Goal: Find specific page/section: Locate a particular part of the current website

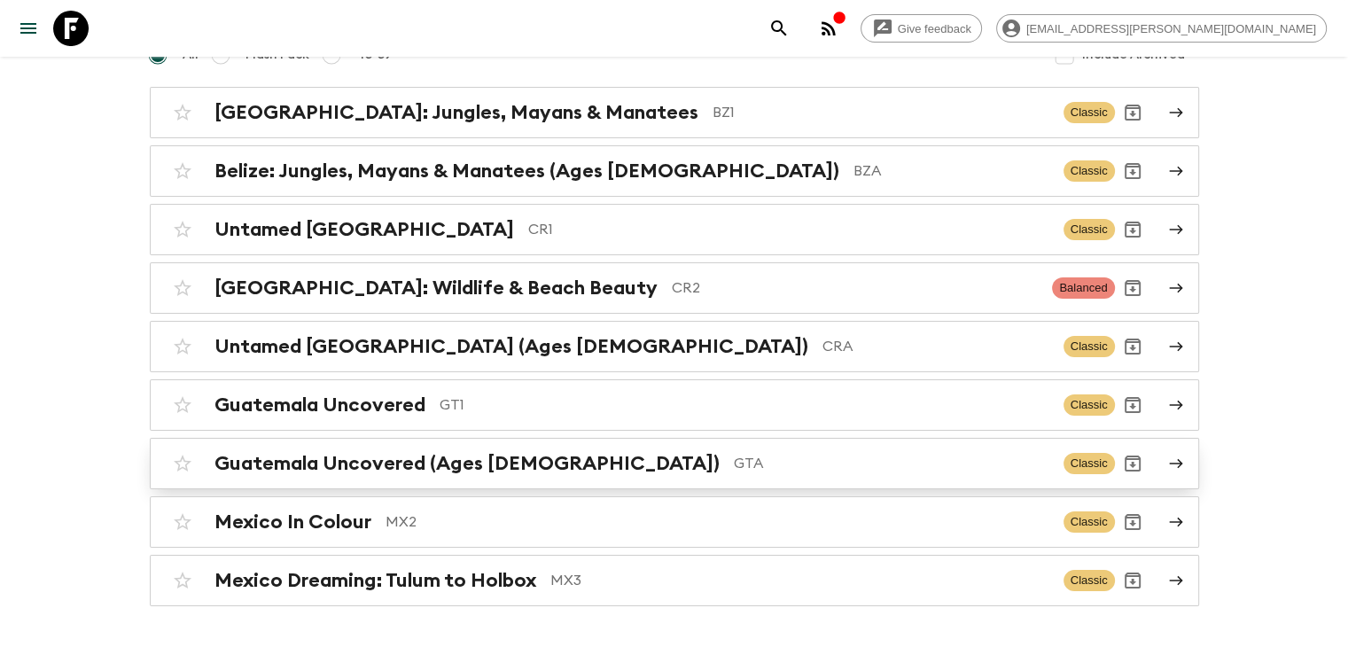
scroll to position [177, 0]
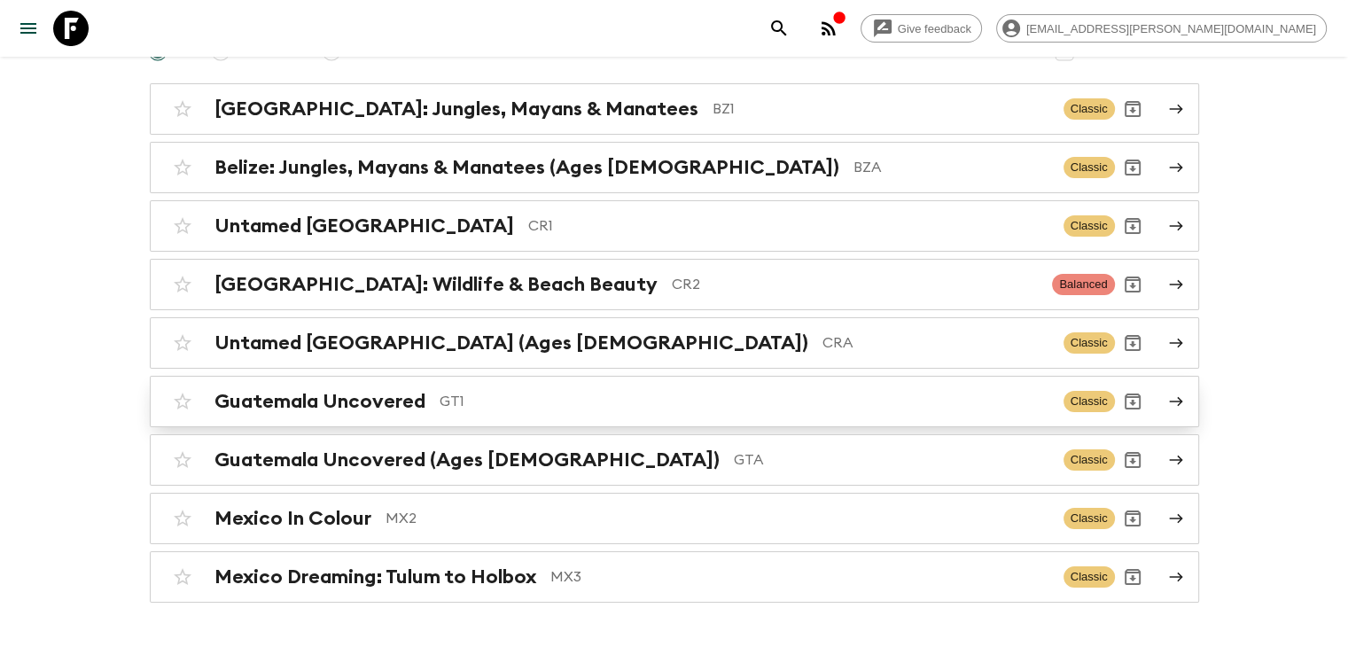
click at [365, 403] on h2 "Guatemala Uncovered" at bounding box center [319, 401] width 211 height 23
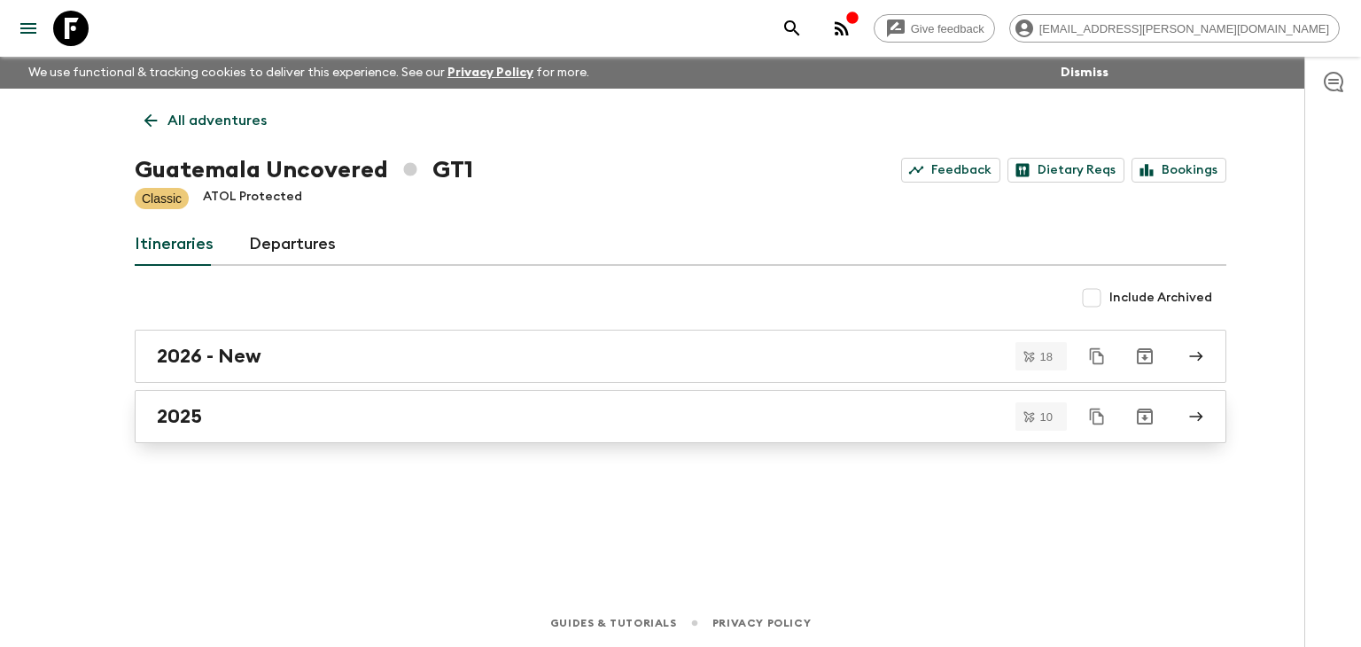
click at [191, 419] on h2 "2025" at bounding box center [179, 416] width 45 height 23
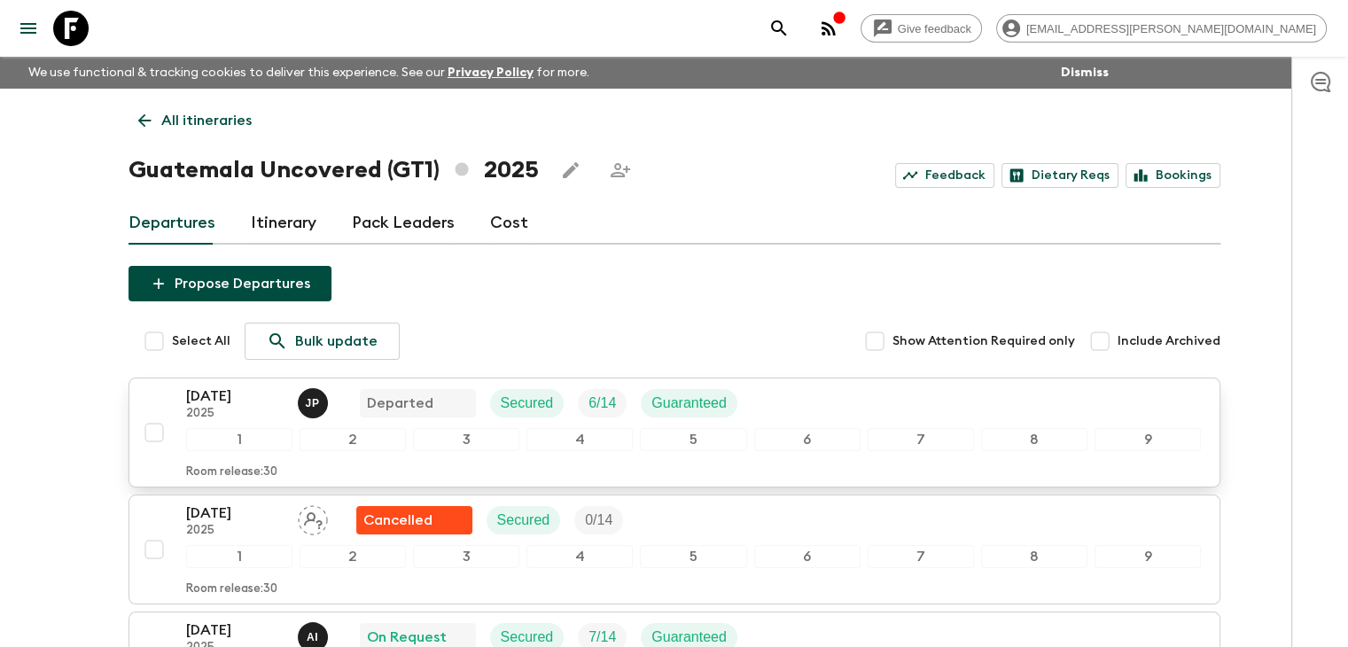
click at [224, 394] on p "[DATE]" at bounding box center [234, 395] width 97 height 21
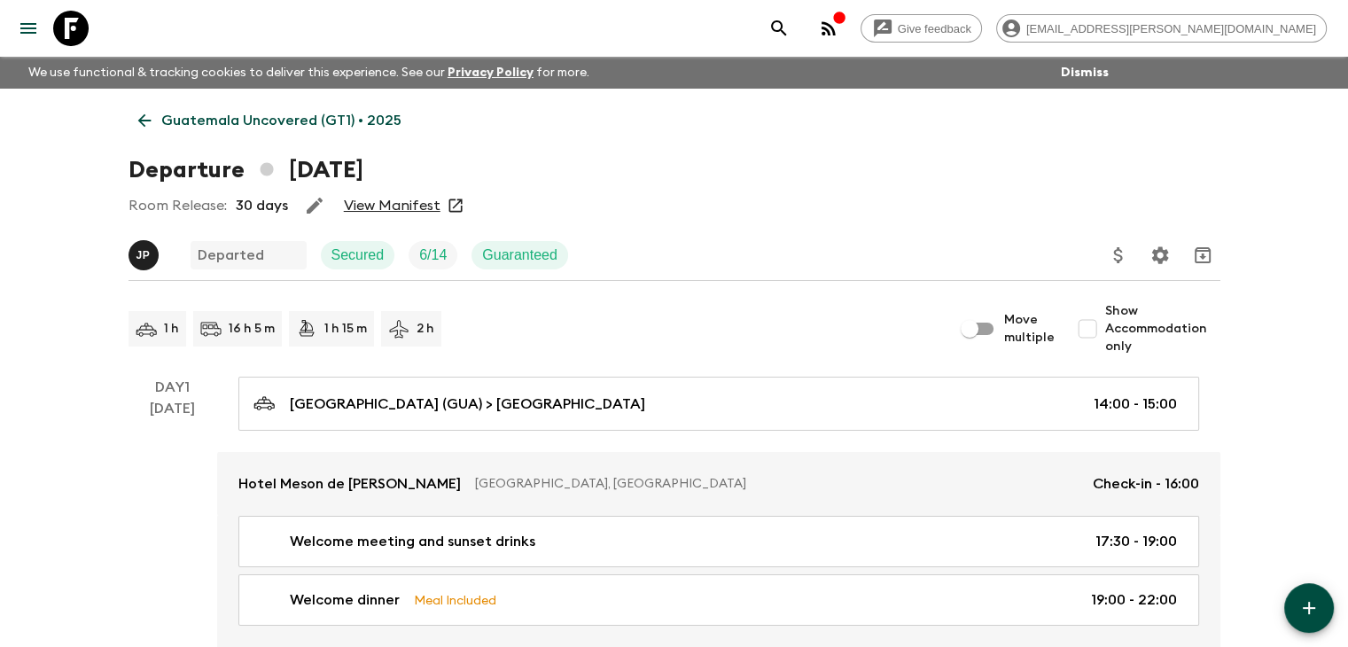
click at [385, 208] on link "View Manifest" at bounding box center [392, 206] width 97 height 18
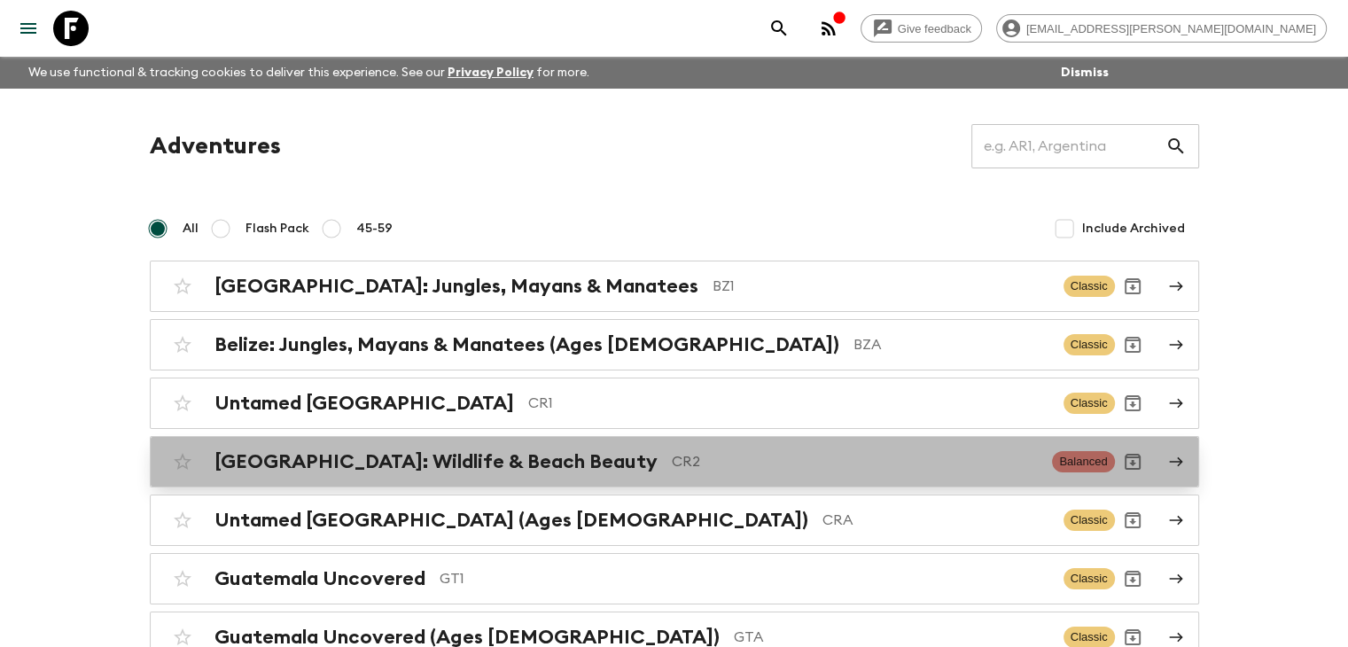
click at [488, 460] on h2 "[GEOGRAPHIC_DATA]: Wildlife & Beach Beauty" at bounding box center [435, 461] width 443 height 23
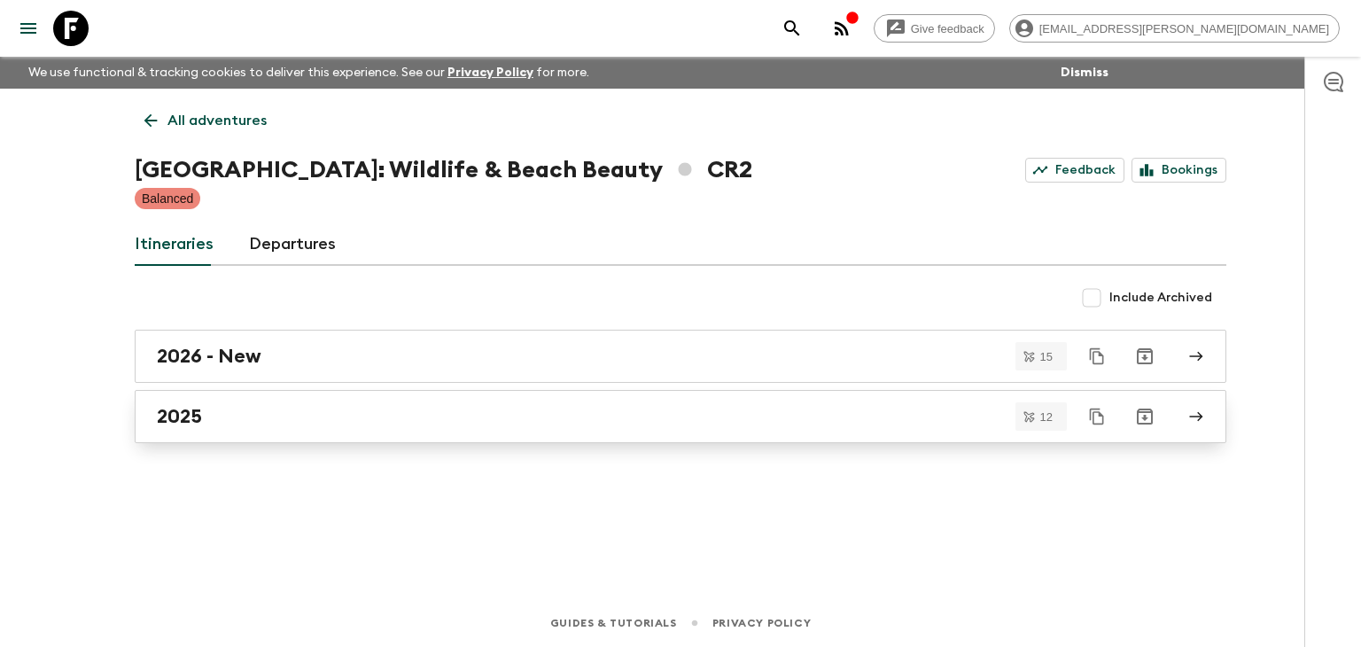
click at [163, 416] on h2 "2025" at bounding box center [179, 416] width 45 height 23
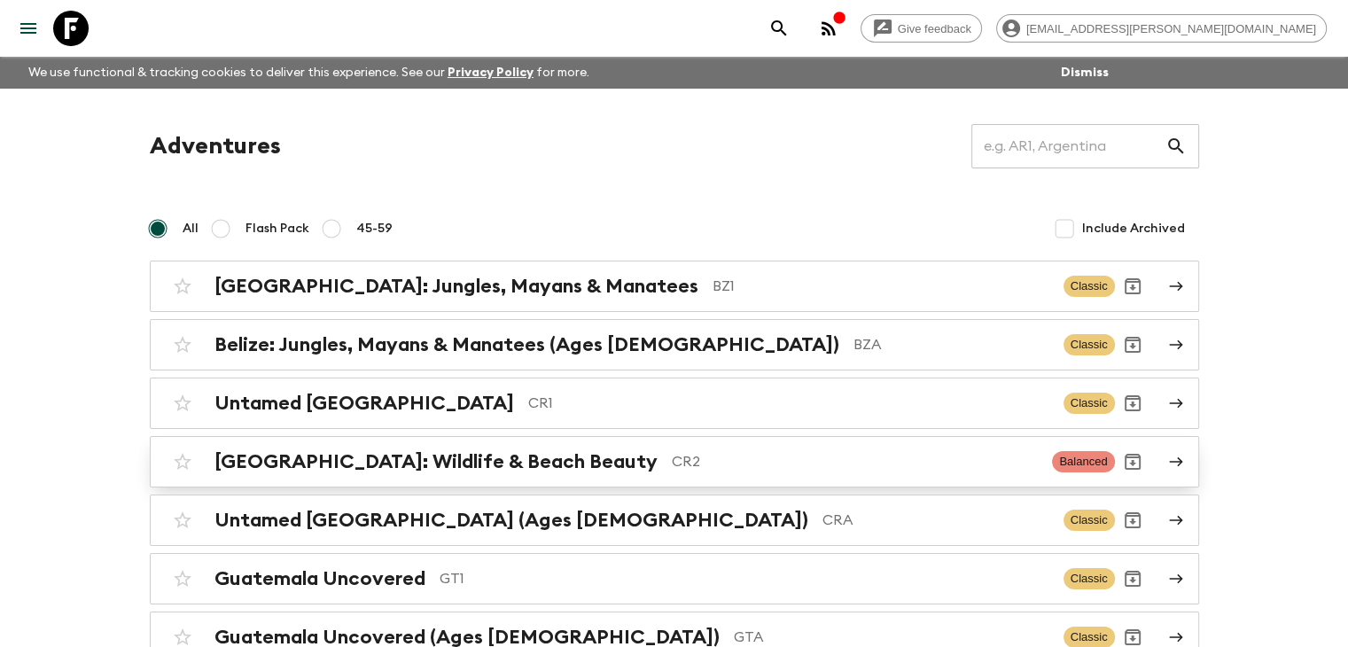
click at [672, 465] on p "CR2" at bounding box center [855, 461] width 367 height 21
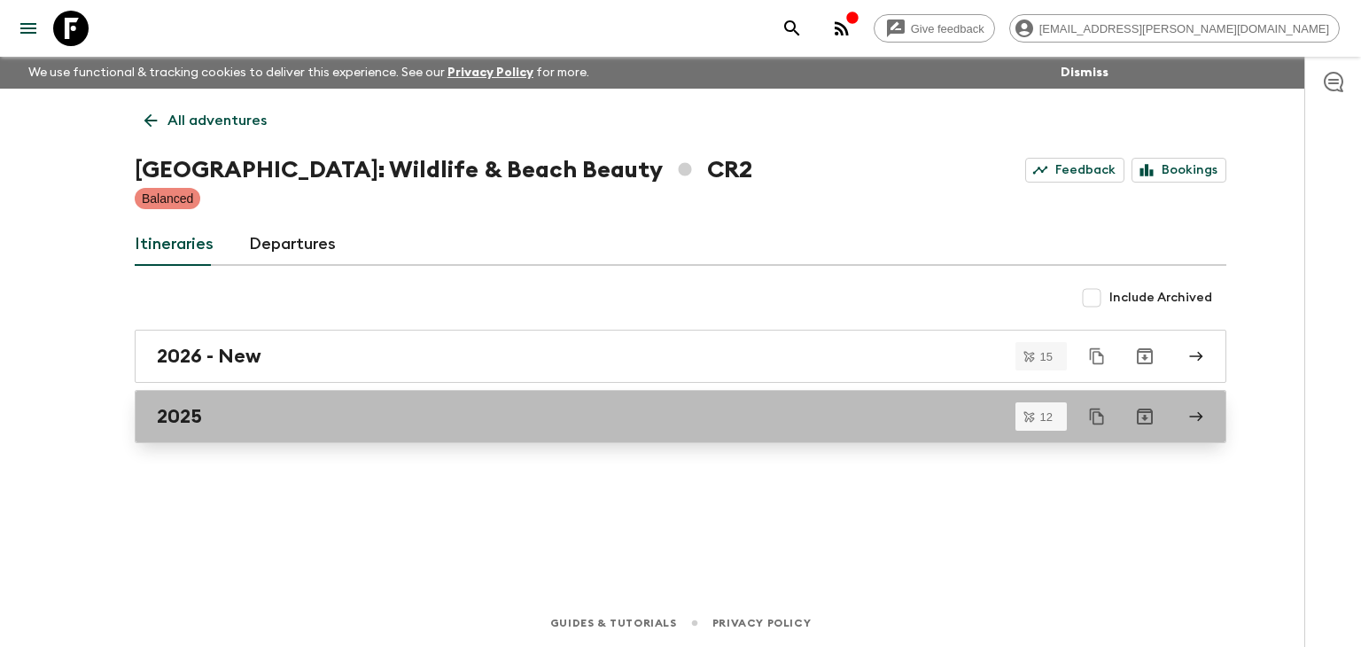
click at [189, 412] on h2 "2025" at bounding box center [179, 416] width 45 height 23
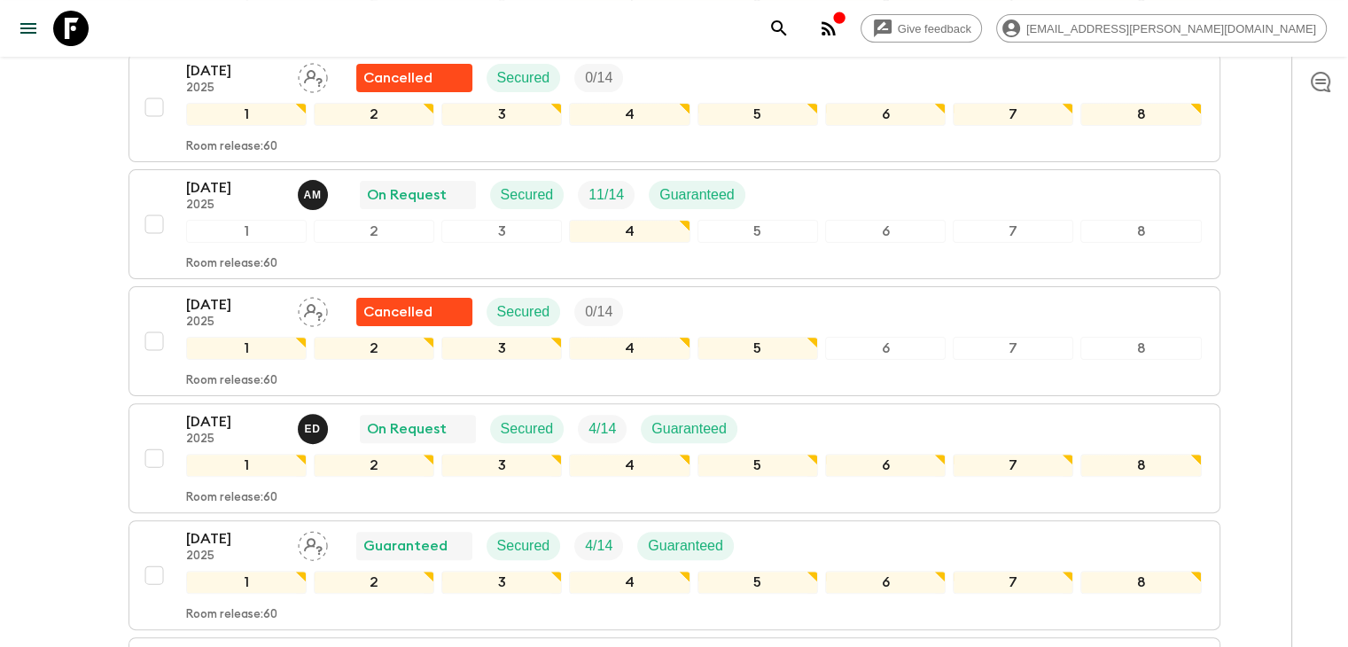
scroll to position [443, 0]
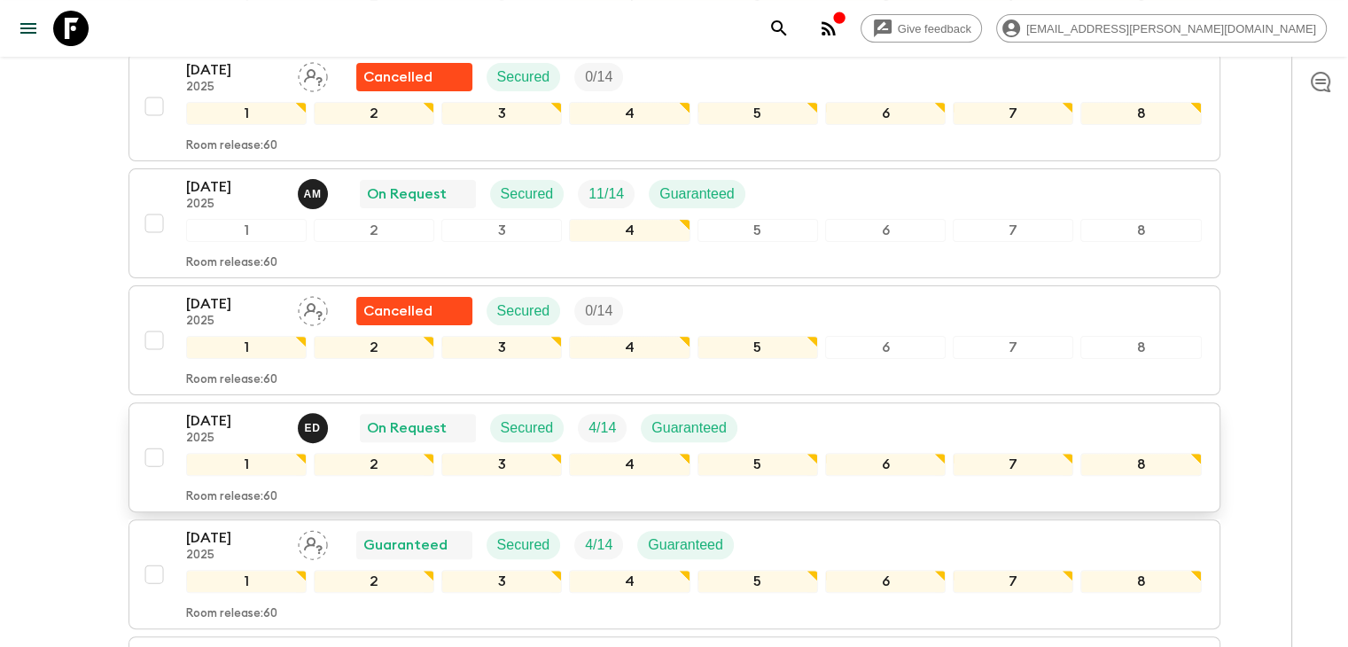
click at [226, 417] on p "[DATE]" at bounding box center [234, 420] width 97 height 21
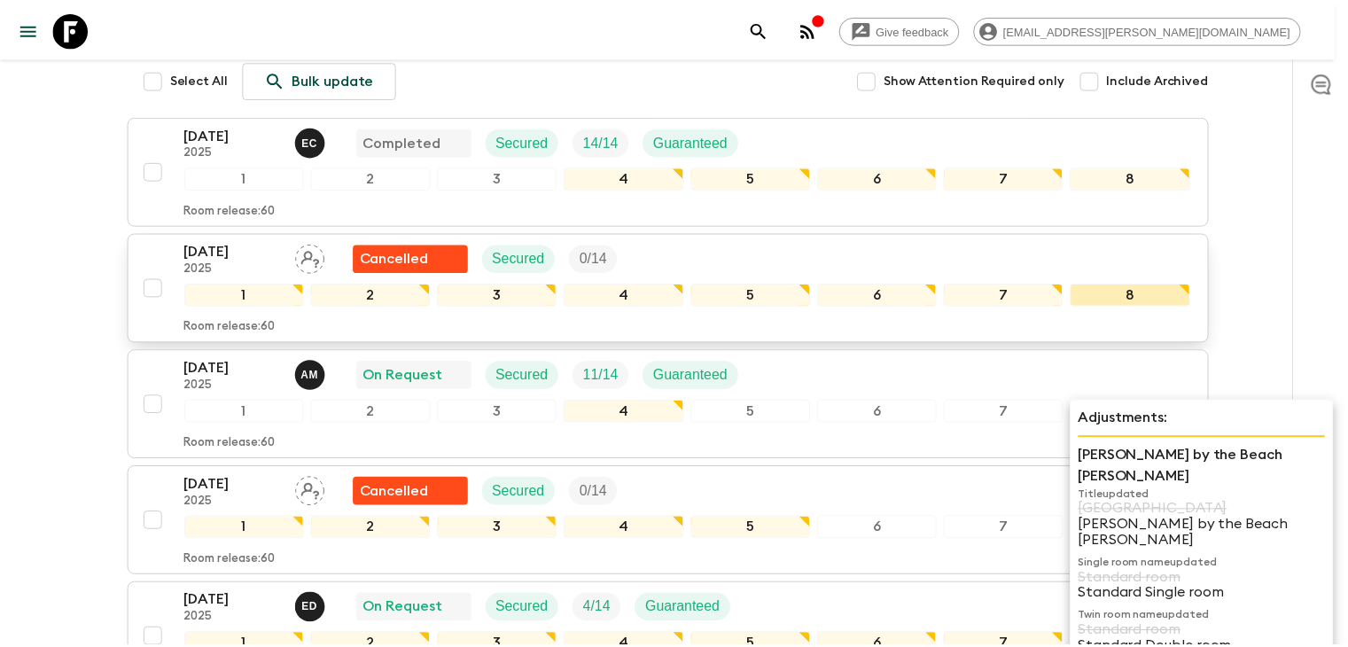
scroll to position [266, 0]
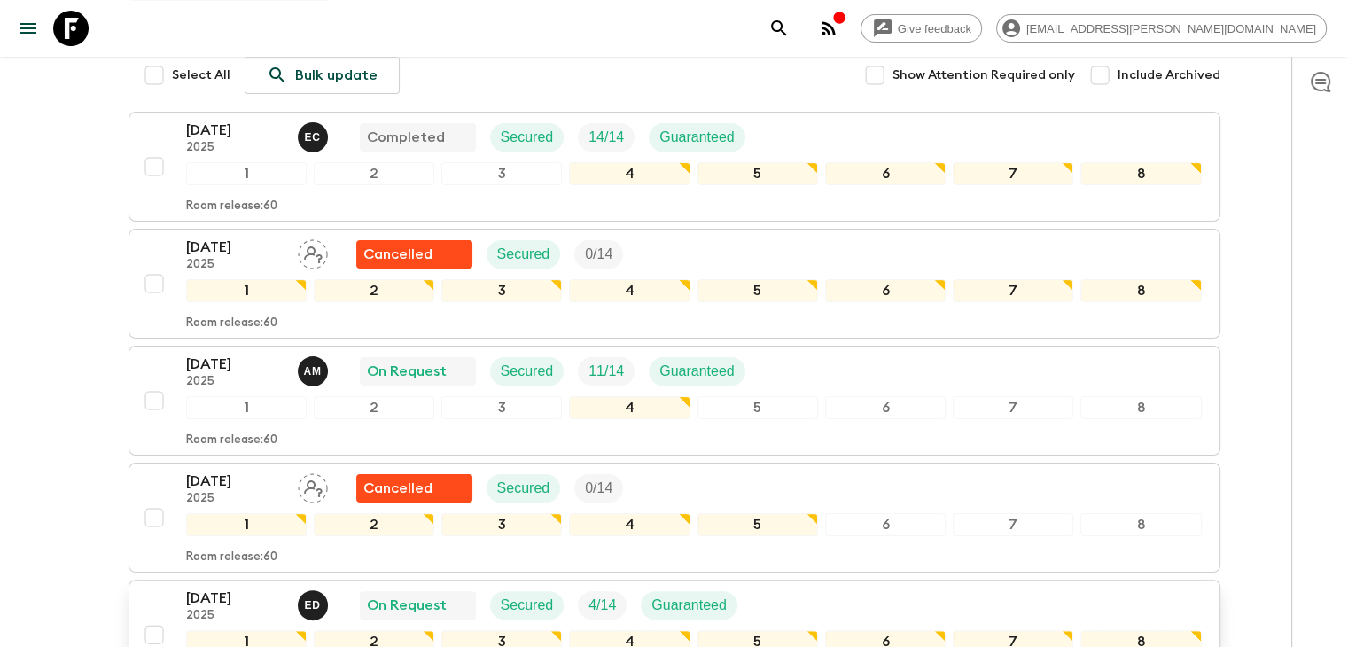
click at [258, 595] on p "[DATE]" at bounding box center [234, 598] width 97 height 21
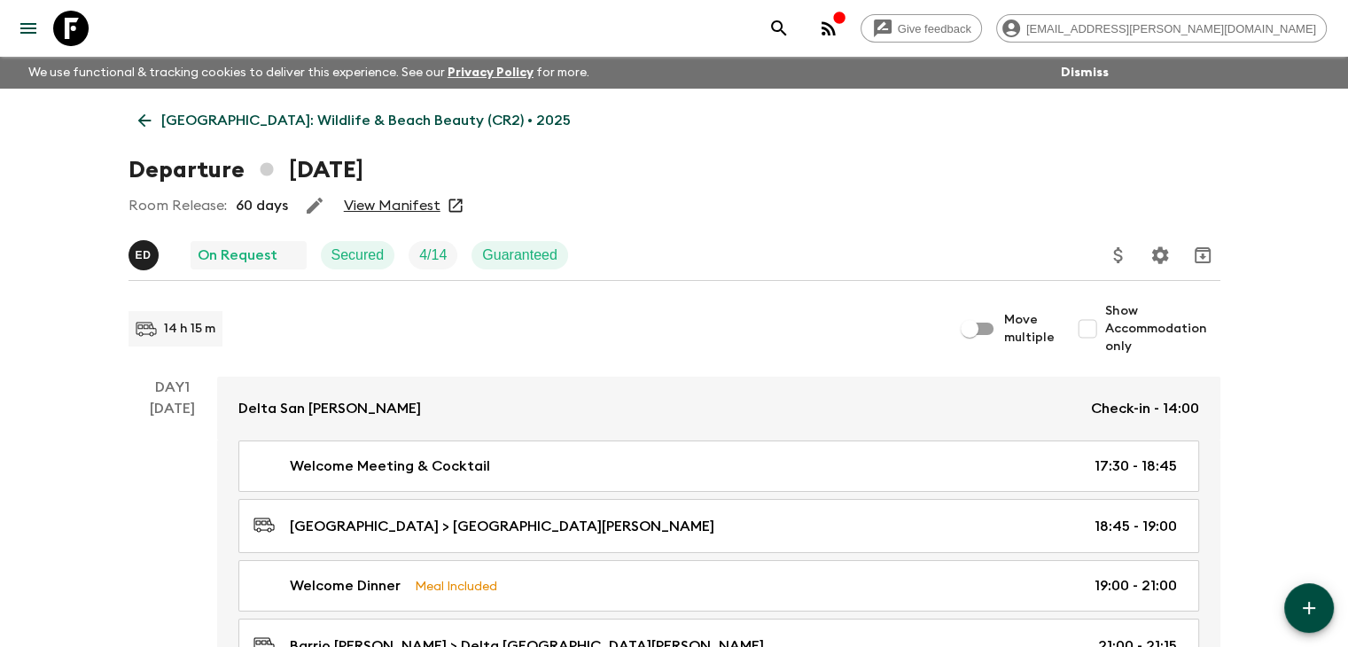
click at [408, 206] on link "View Manifest" at bounding box center [392, 206] width 97 height 18
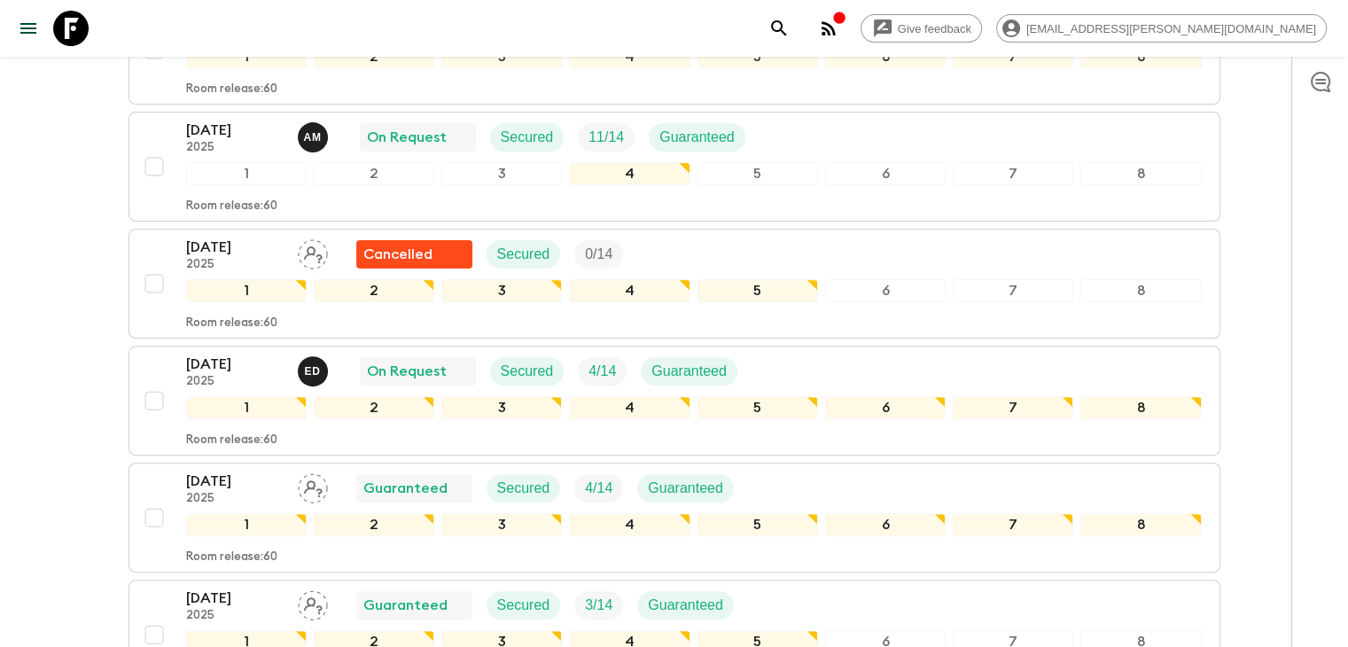
scroll to position [532, 0]
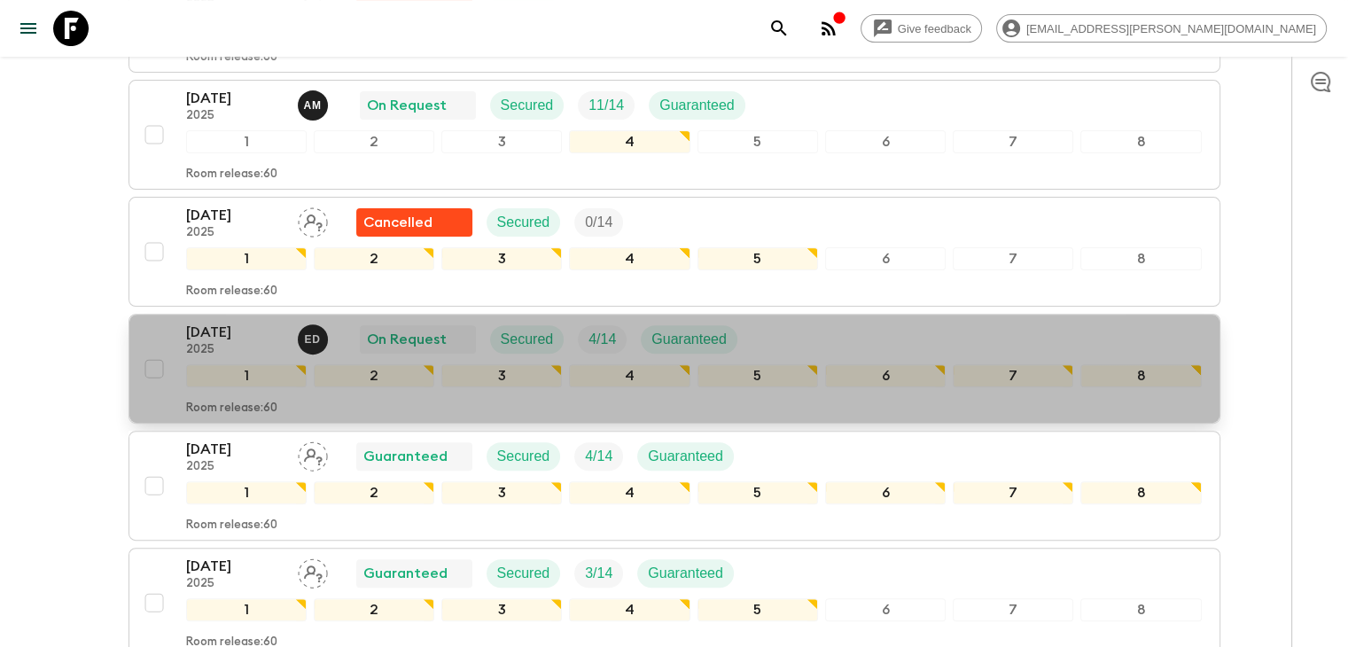
click at [227, 335] on p "[DATE]" at bounding box center [234, 332] width 97 height 21
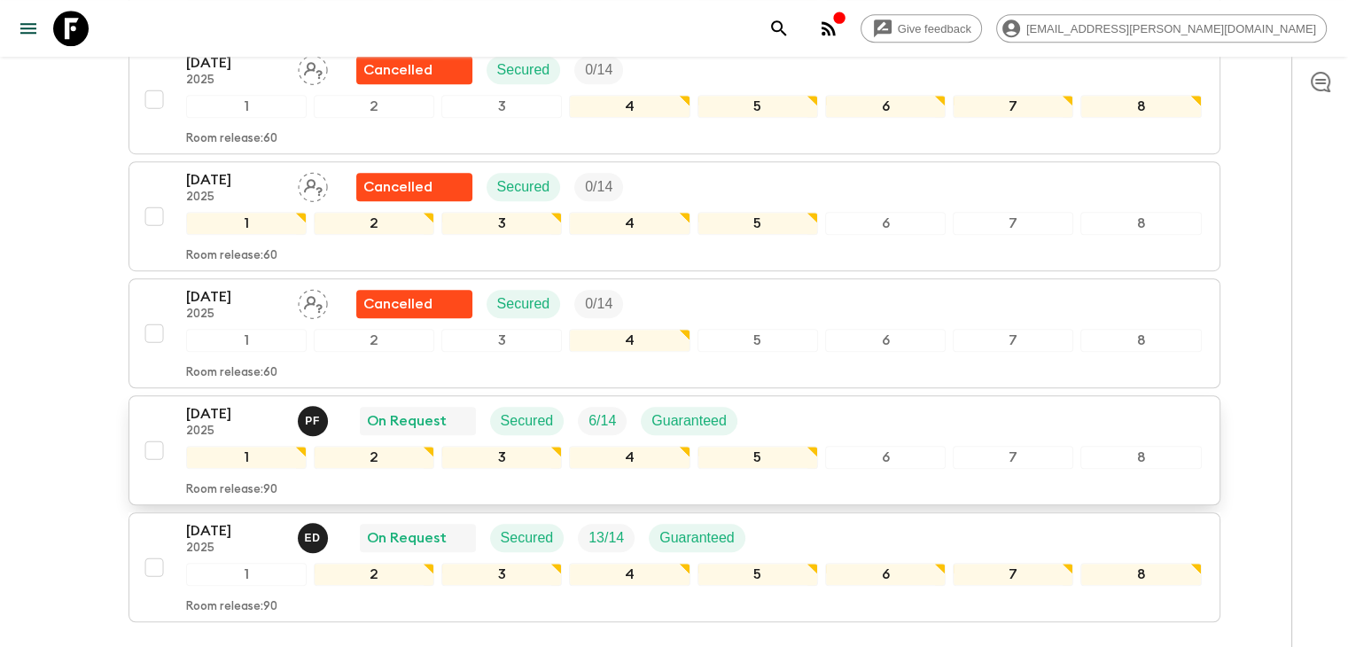
scroll to position [1280, 0]
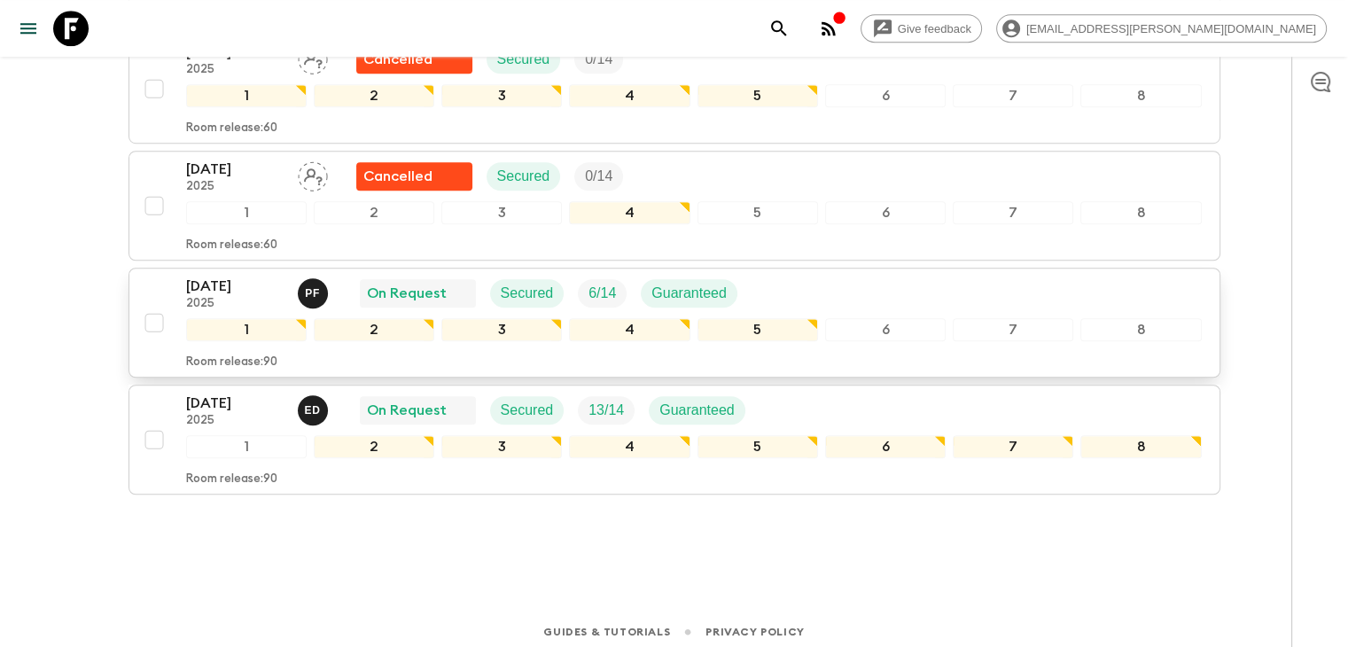
click at [216, 280] on p "[DATE]" at bounding box center [234, 286] width 97 height 21
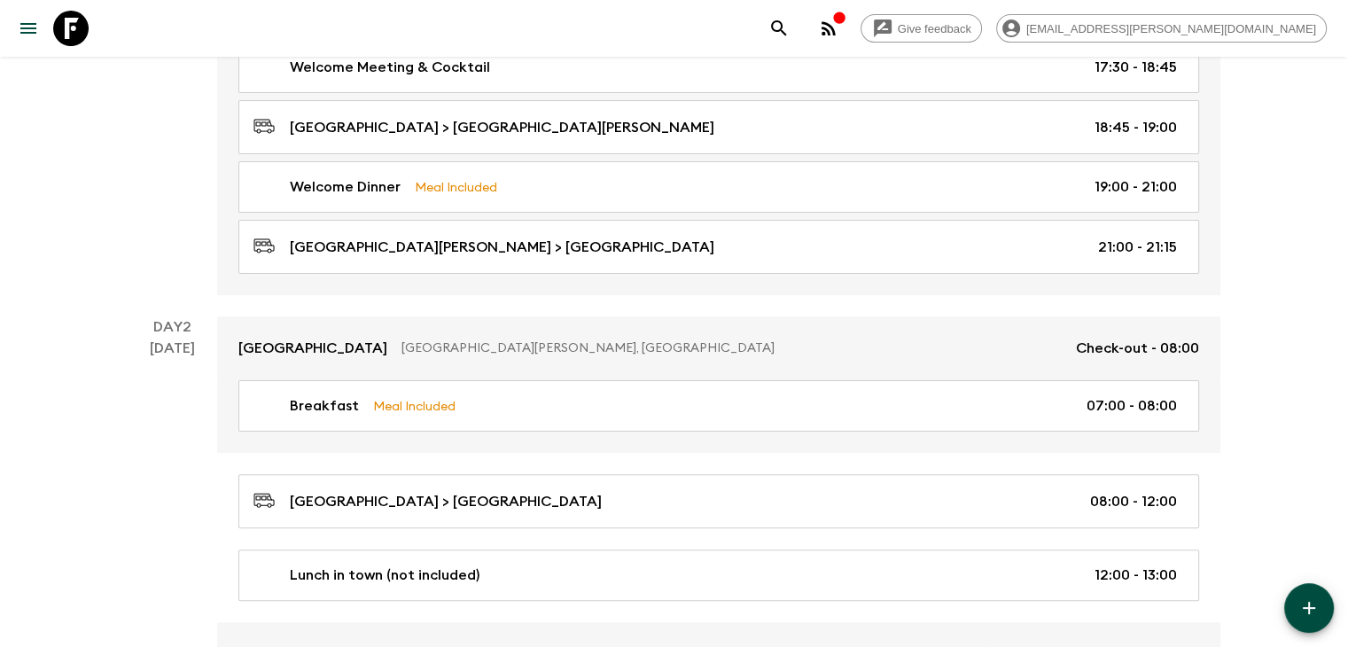
scroll to position [177, 0]
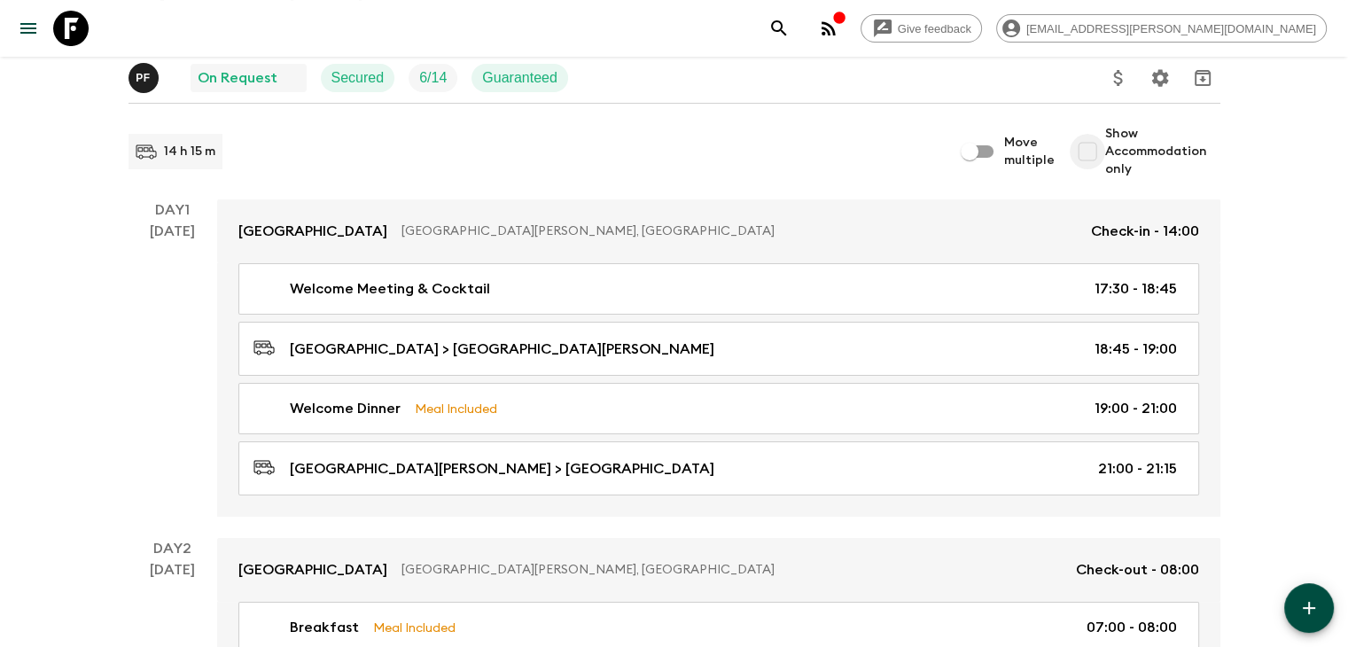
click at [1088, 149] on input "Show Accommodation only" at bounding box center [1087, 151] width 35 height 35
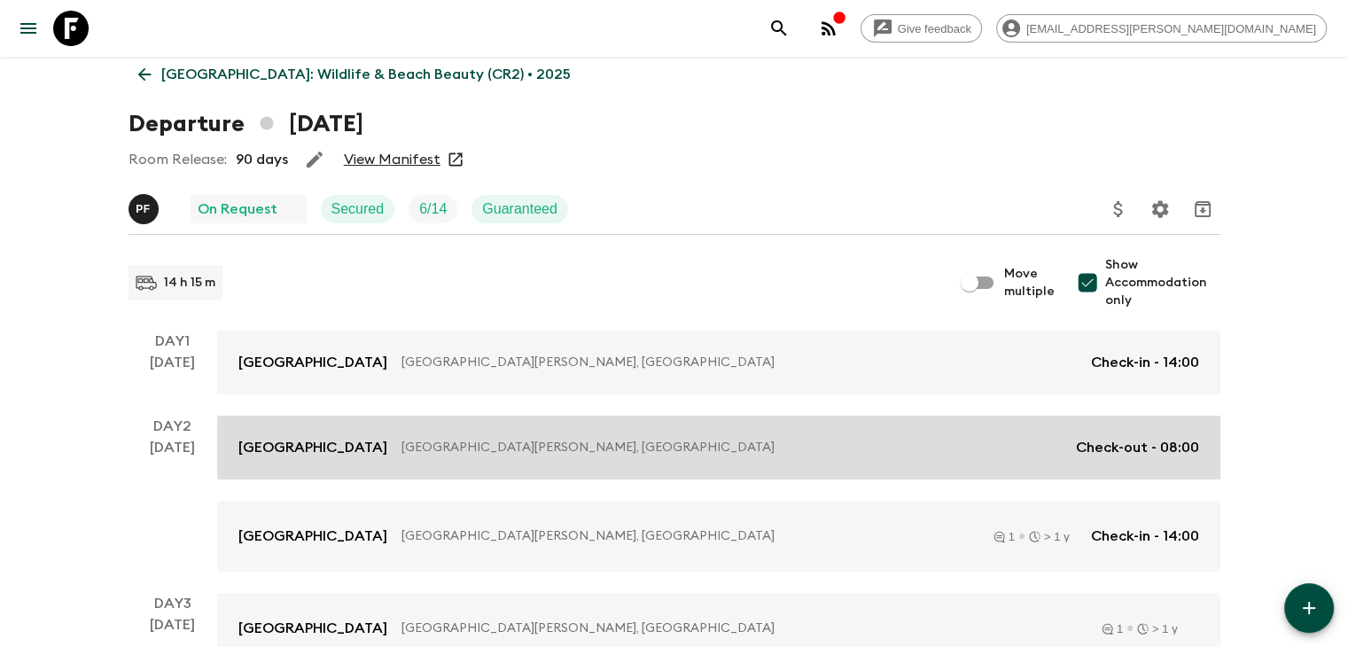
scroll to position [0, 0]
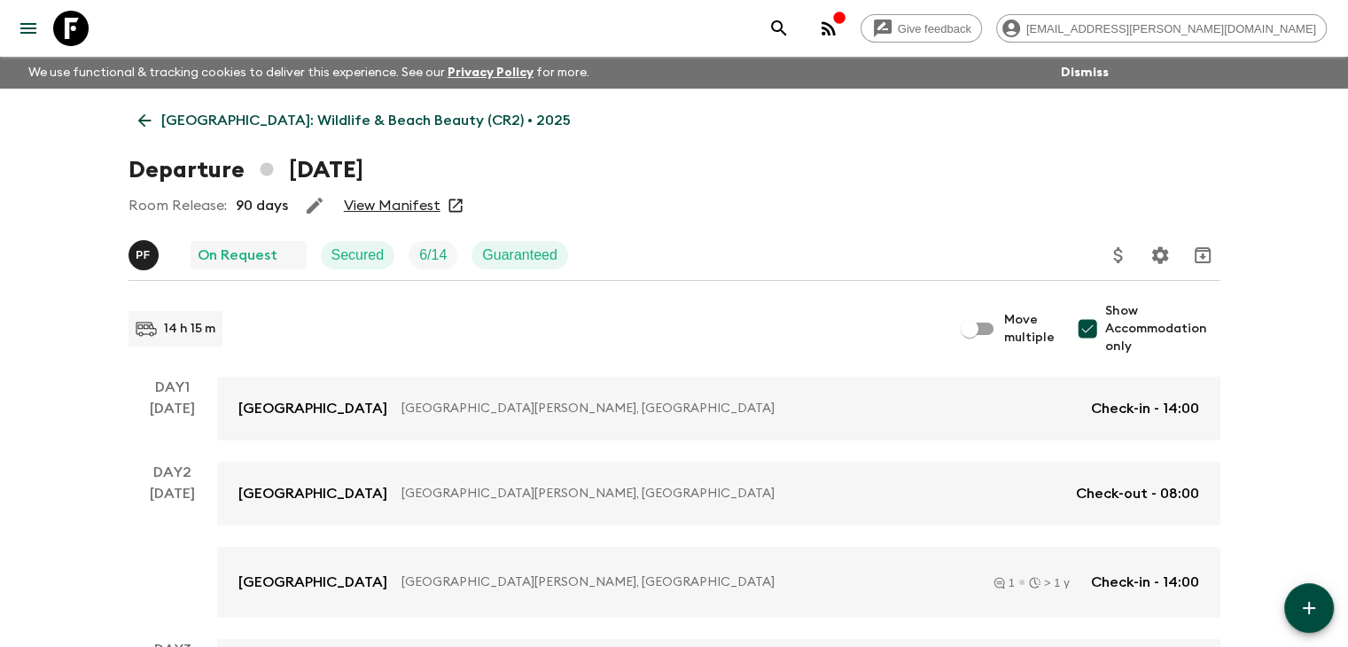
click at [1091, 327] on input "Show Accommodation only" at bounding box center [1087, 328] width 35 height 35
checkbox input "false"
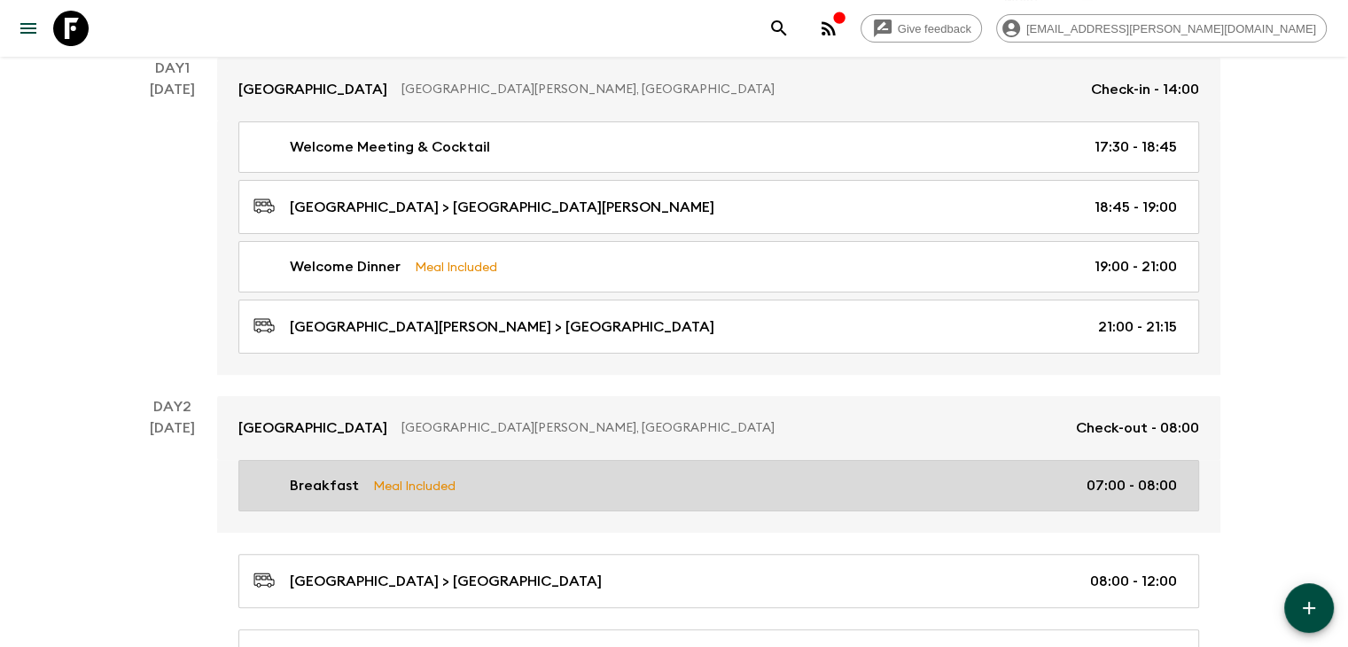
scroll to position [177, 0]
